Goal: Check status: Check status

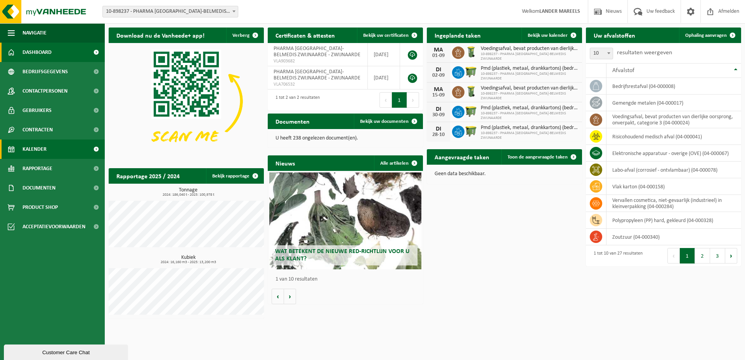
click at [53, 152] on link "Kalender" at bounding box center [52, 149] width 105 height 19
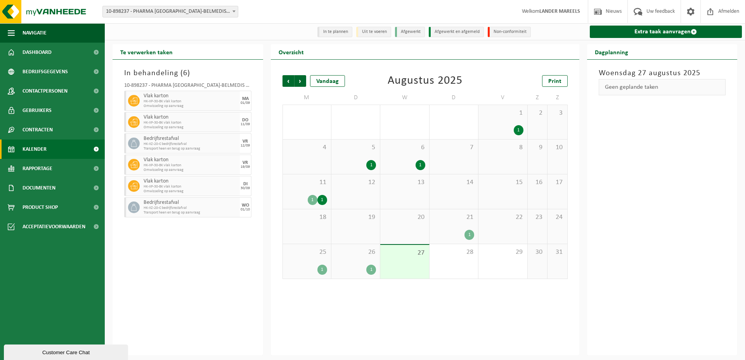
click at [348, 249] on span "26" at bounding box center [355, 252] width 41 height 9
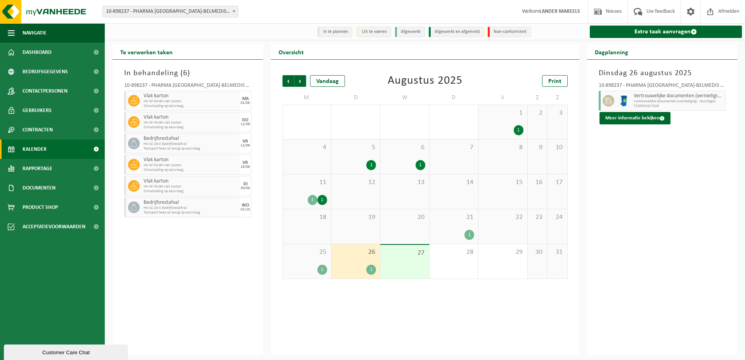
click at [403, 263] on div "27" at bounding box center [404, 262] width 48 height 34
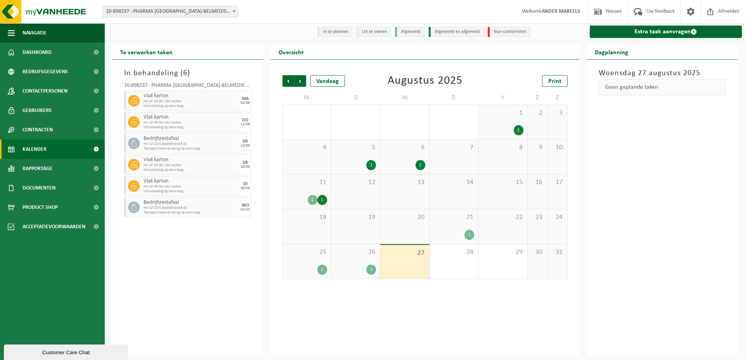
click at [358, 258] on div "26 1" at bounding box center [355, 261] width 48 height 35
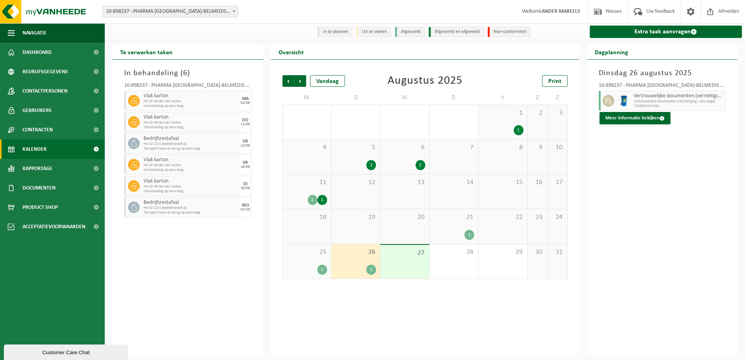
click at [305, 180] on span "11" at bounding box center [307, 182] width 40 height 9
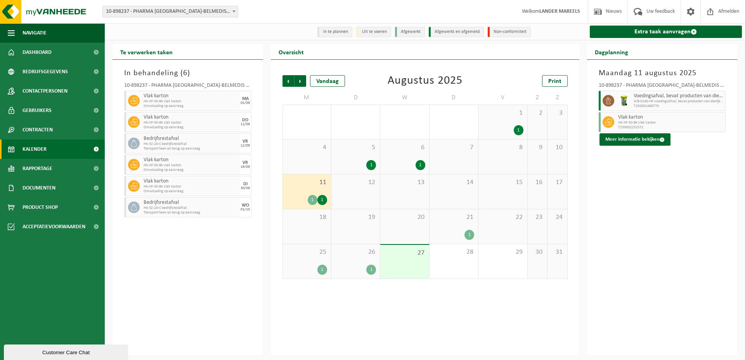
click at [405, 259] on div "27" at bounding box center [404, 262] width 48 height 34
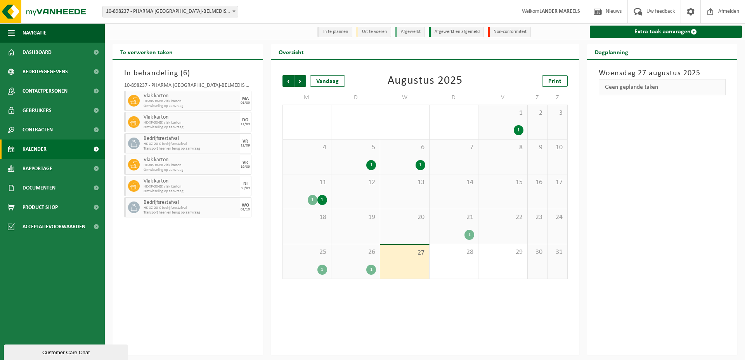
click at [339, 258] on div "26 1" at bounding box center [355, 261] width 48 height 35
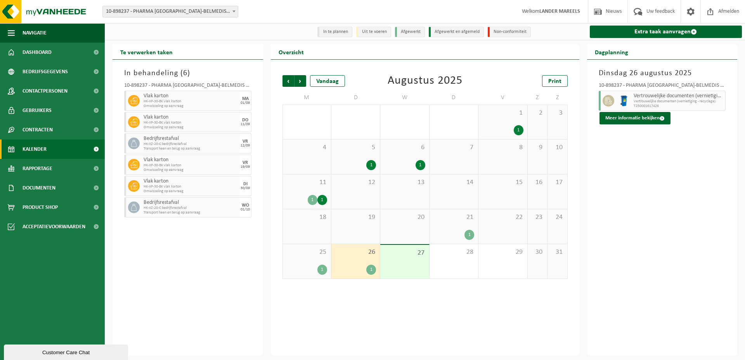
click at [399, 32] on li "Afgewerkt" at bounding box center [410, 32] width 30 height 10
click at [300, 80] on span "Volgende" at bounding box center [300, 81] width 12 height 12
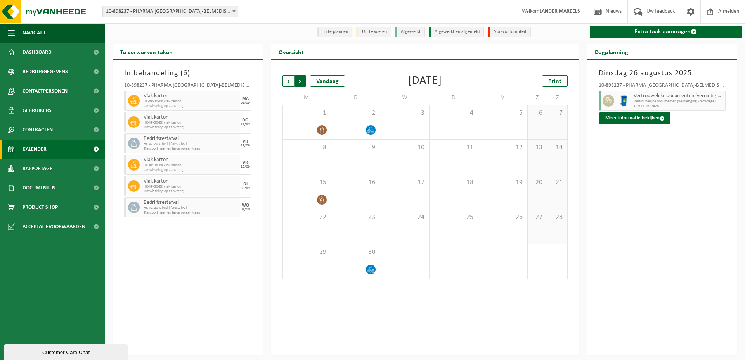
click at [287, 80] on span "Vorige" at bounding box center [288, 81] width 12 height 12
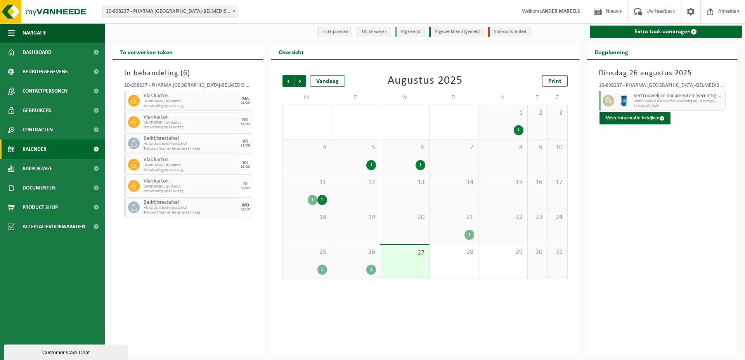
click at [287, 80] on span "Vorige" at bounding box center [288, 81] width 12 height 12
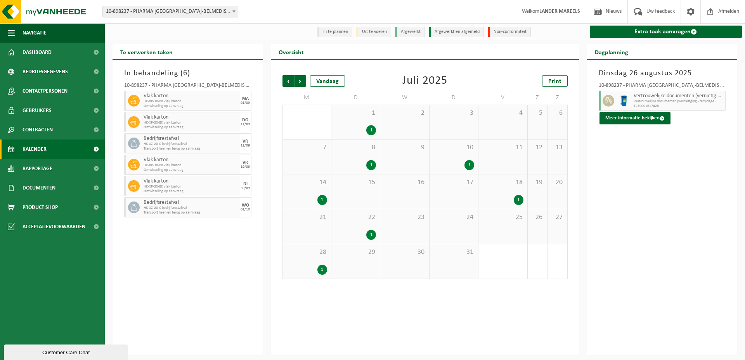
click at [307, 81] on div "Vorige Volgende Vandaag" at bounding box center [321, 81] width 78 height 12
click at [299, 81] on span "Volgende" at bounding box center [300, 81] width 12 height 12
